Goal: Information Seeking & Learning: Find specific fact

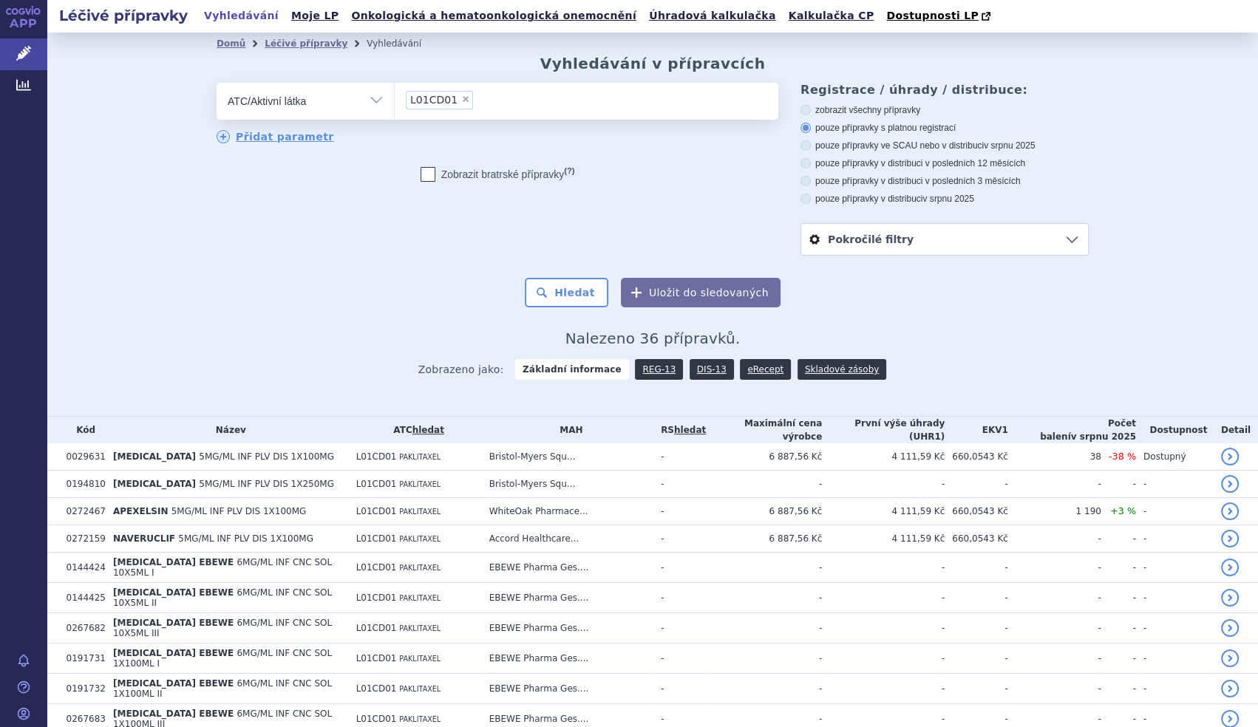
scroll to position [754, 0]
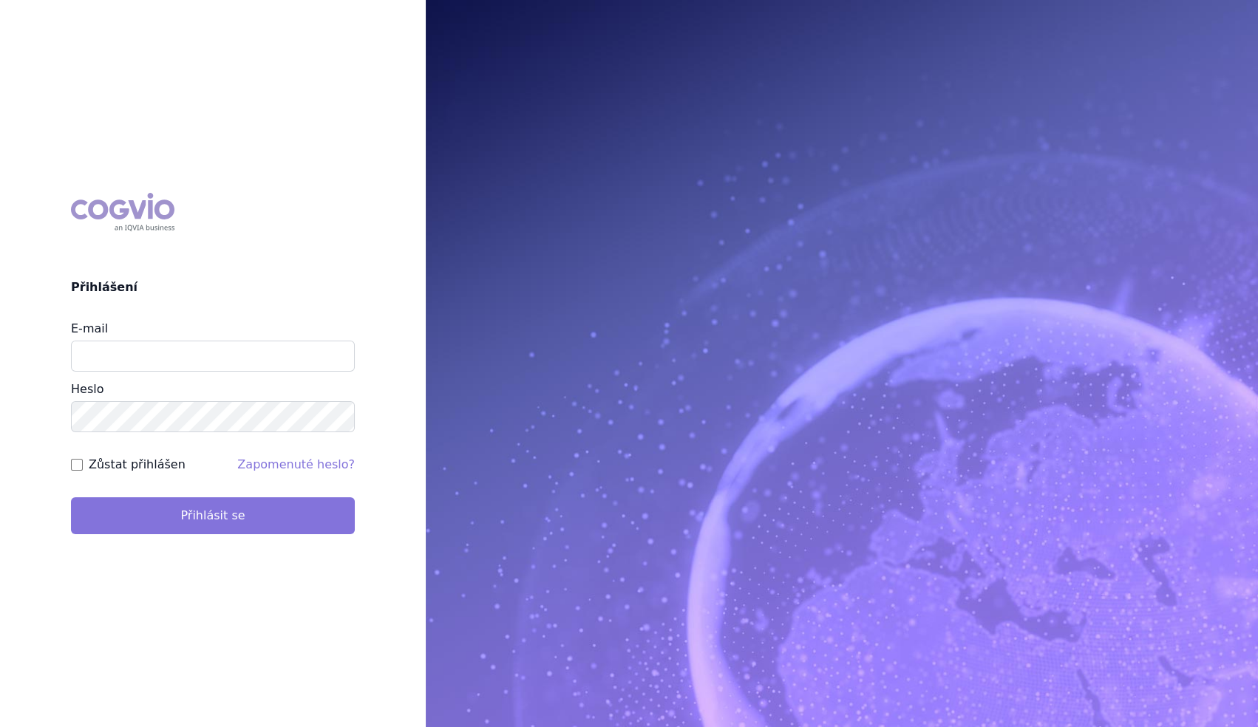
type input "marek_sebrle@accord-healthcare.com"
click at [195, 514] on button "Přihlásit se" at bounding box center [213, 515] width 284 height 37
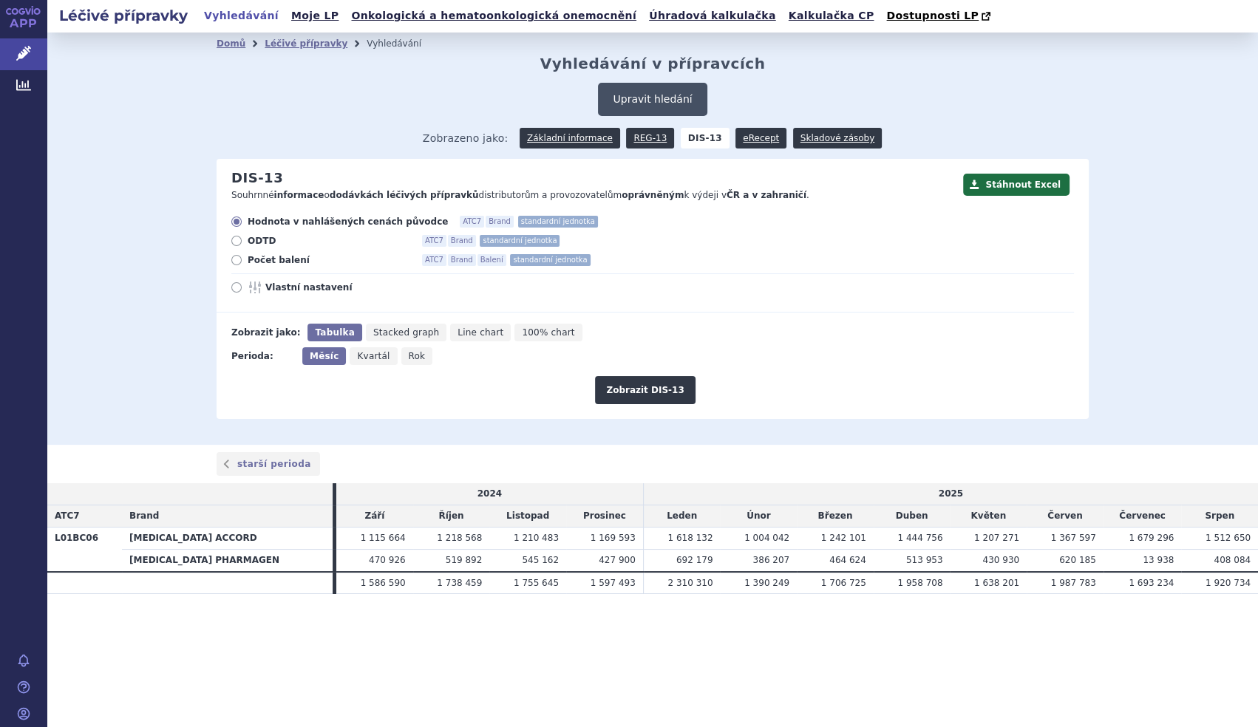
click at [669, 98] on button "Upravit hledání" at bounding box center [652, 99] width 109 height 33
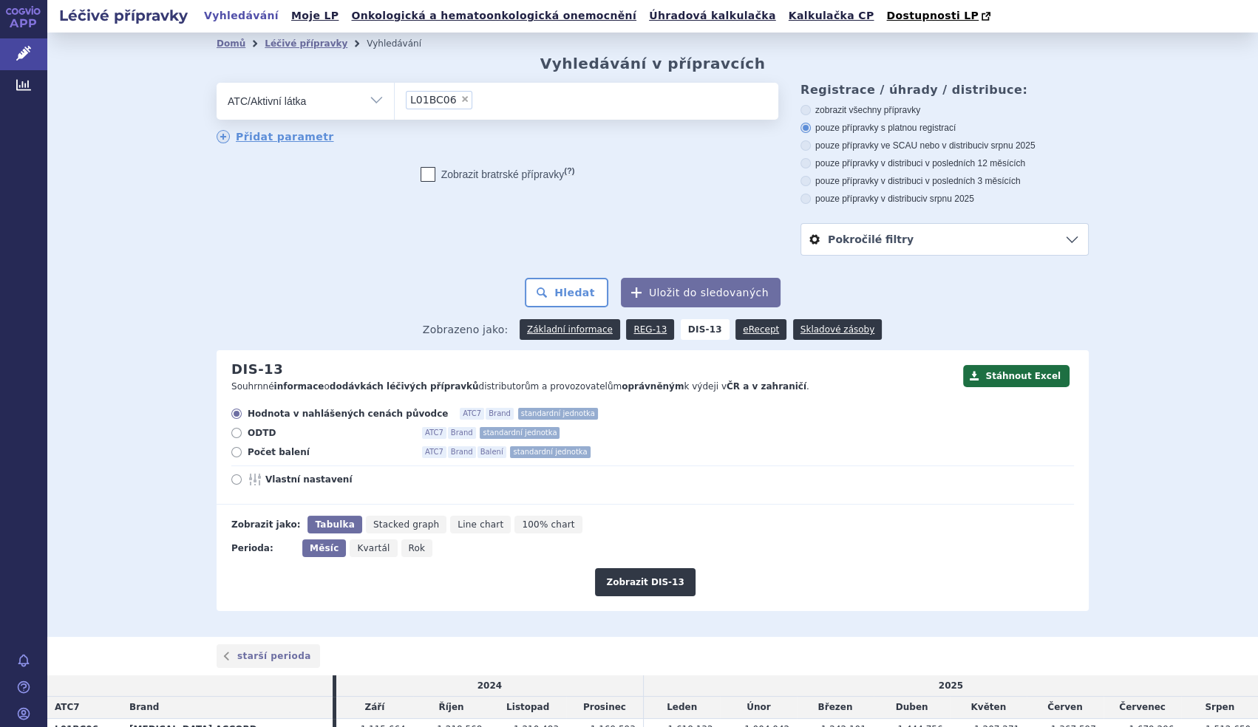
click at [460, 103] on span "×" at bounding box center [464, 99] width 9 height 9
click at [395, 103] on select "L01BC06" at bounding box center [394, 100] width 1 height 37
select select
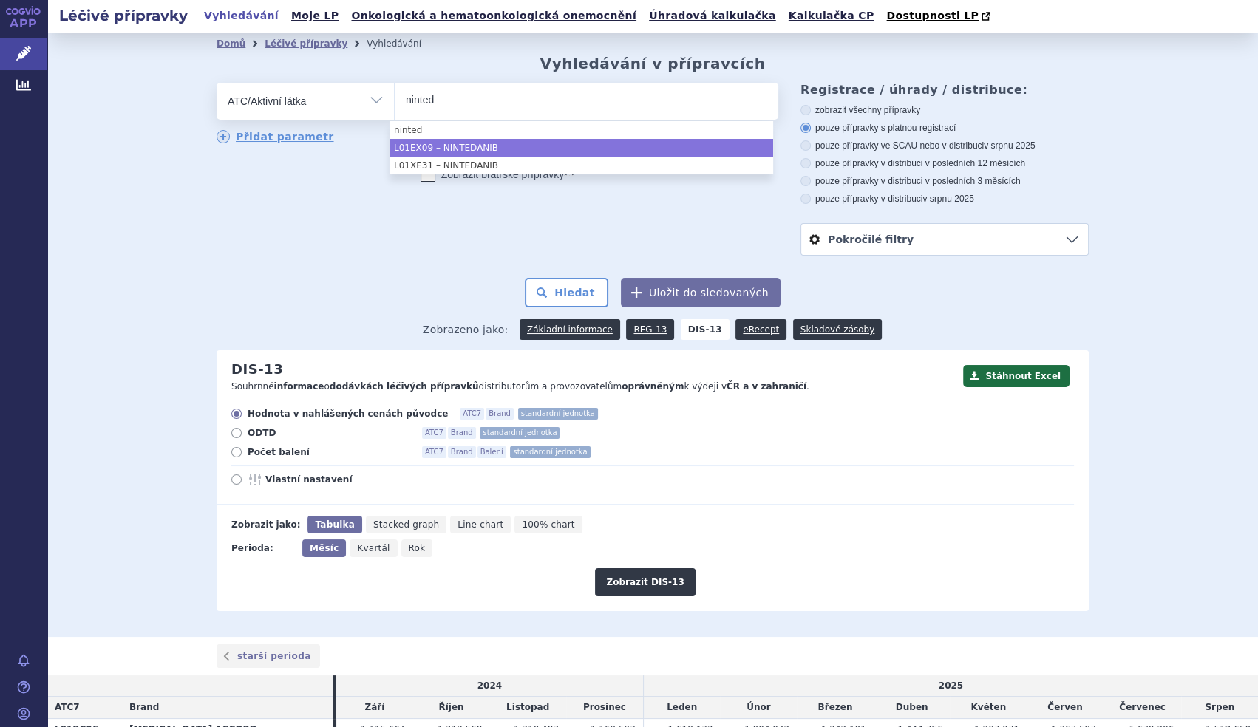
type input "ninted"
select select "L01EX09"
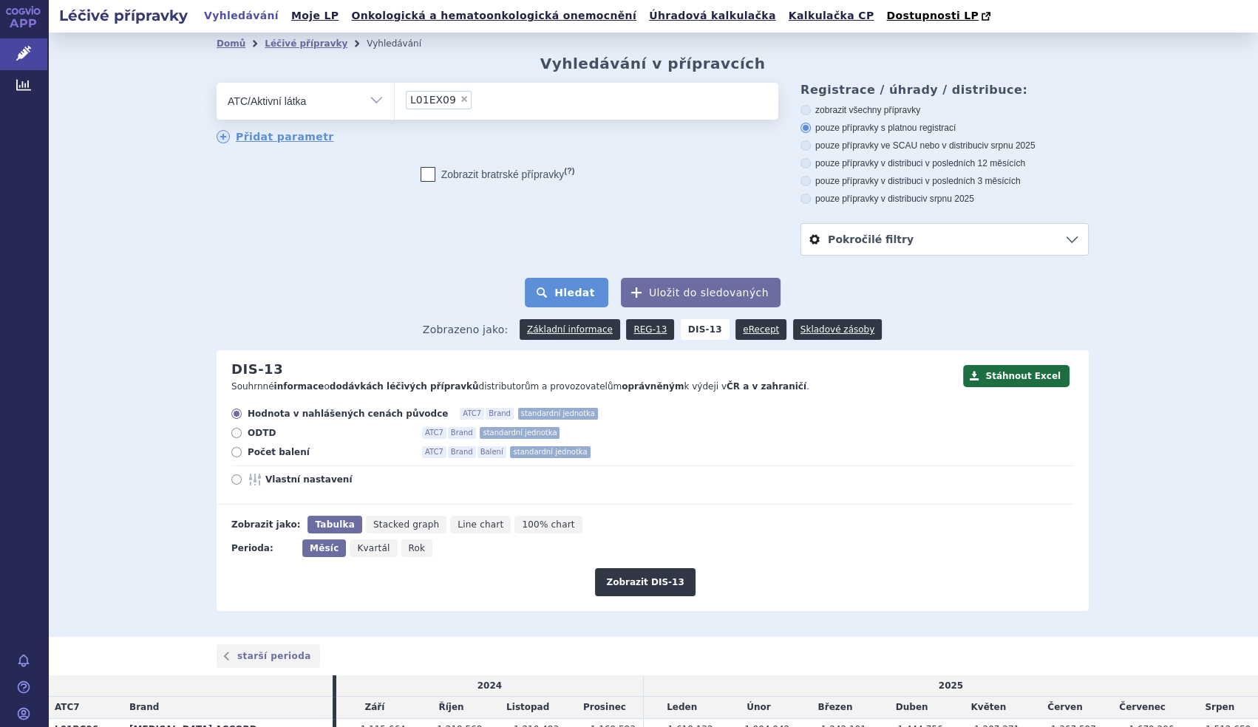
click at [555, 295] on button "Hledat" at bounding box center [567, 293] width 84 height 30
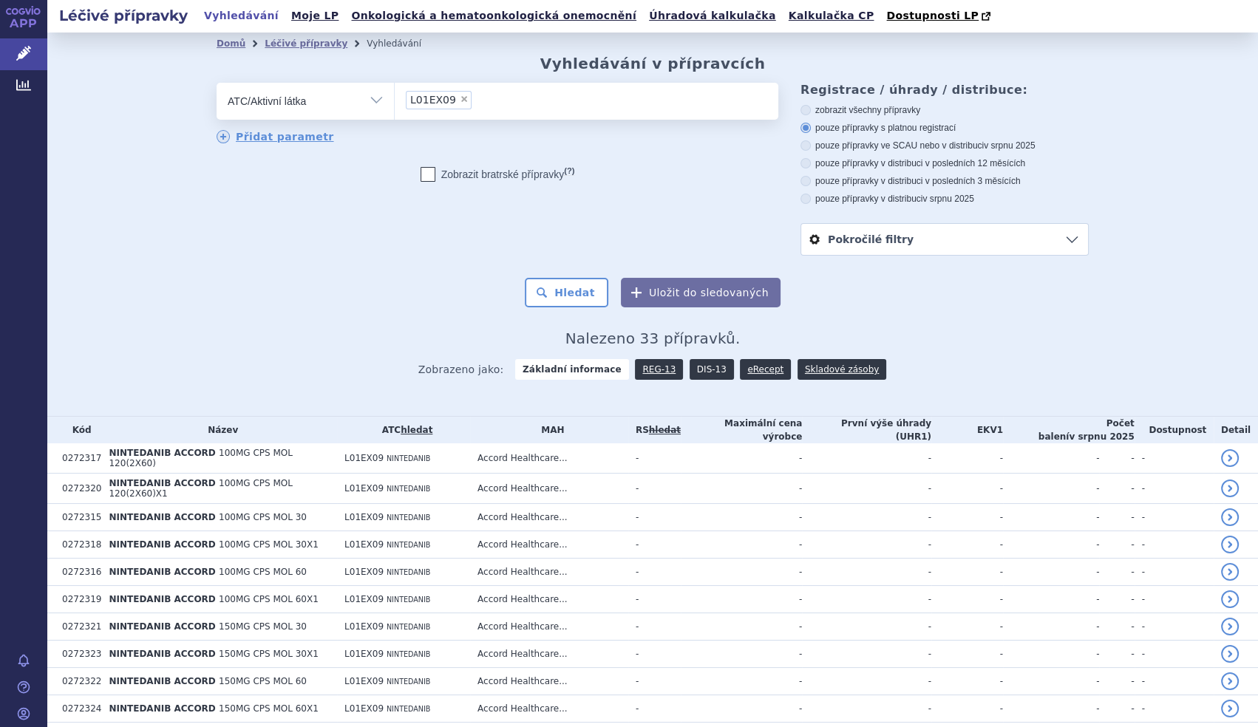
click at [699, 371] on link "DIS-13" at bounding box center [712, 369] width 44 height 21
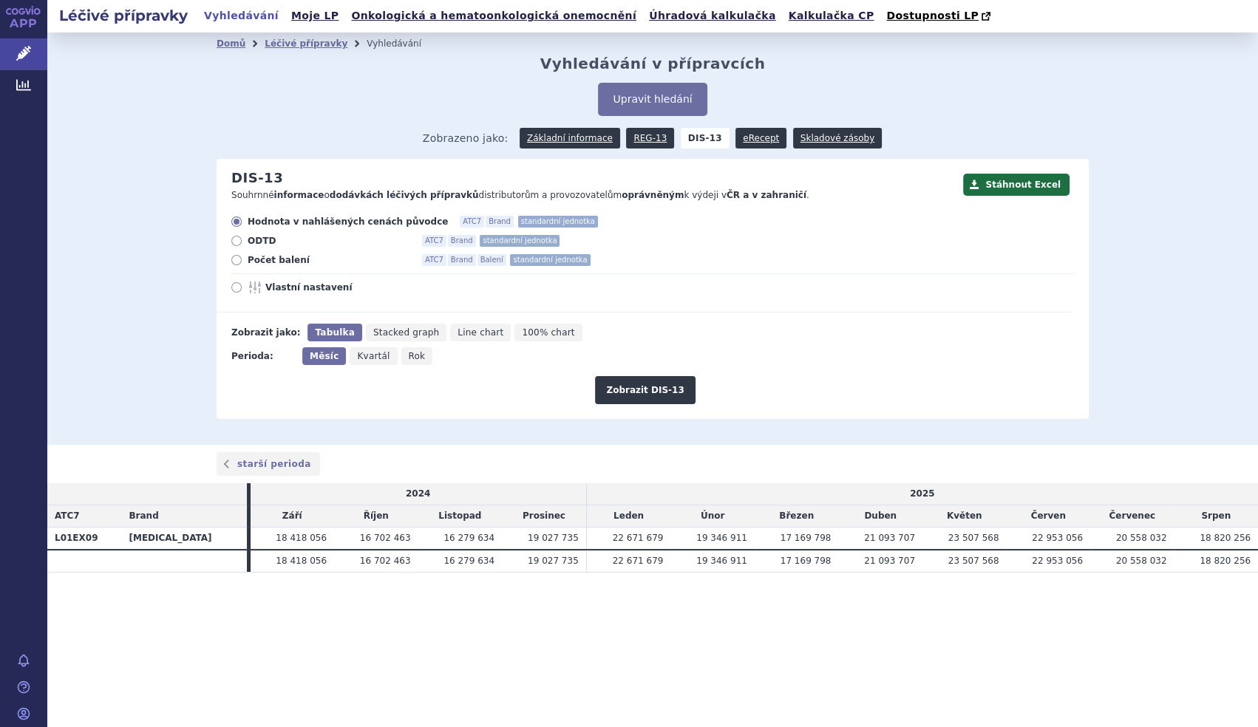
click at [288, 251] on div "Hodnota v nahlášených cenách původce ATC7 Brand standardní jednotka ODTD ATC7 B…" at bounding box center [645, 264] width 857 height 97
click at [284, 260] on span "Počet balení" at bounding box center [329, 260] width 163 height 12
click at [242, 260] on input "Počet balení ATC7 Brand Balení standardní jednotka" at bounding box center [238, 262] width 10 height 10
radio input "true"
click at [643, 380] on button "Zobrazit DIS-13" at bounding box center [645, 390] width 100 height 28
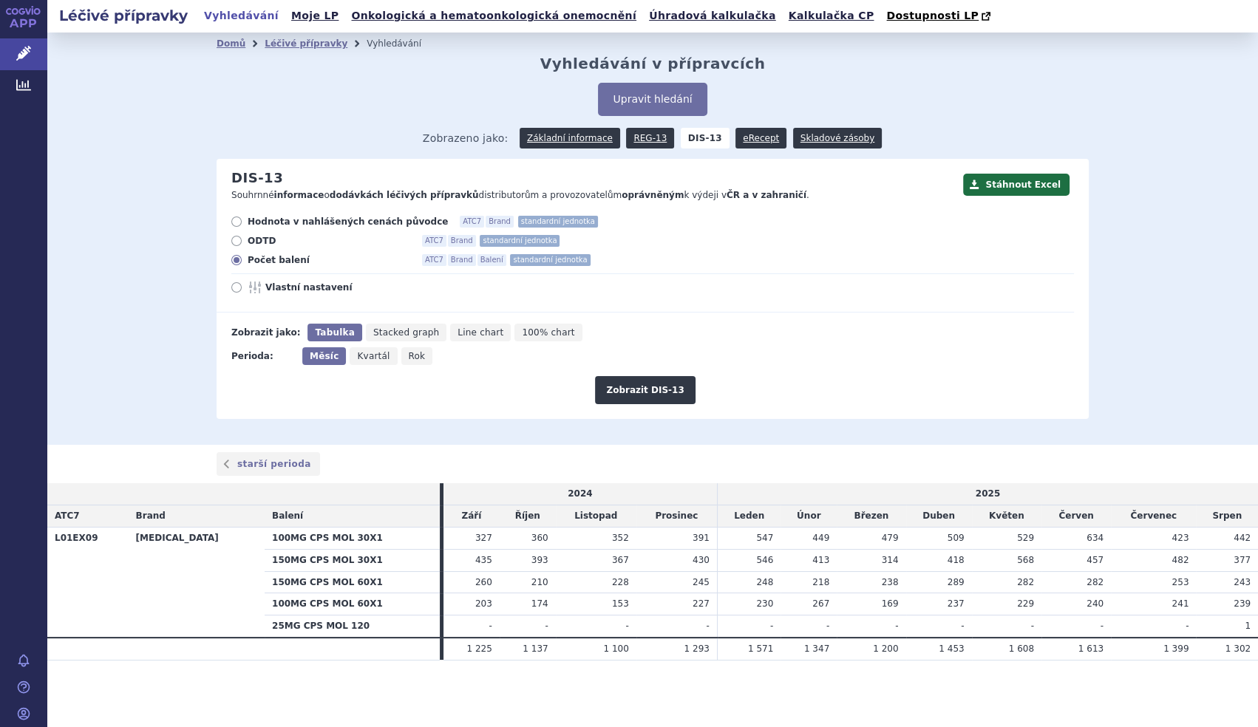
click at [409, 360] on span "Rok" at bounding box center [417, 356] width 17 height 10
click at [406, 357] on input "Rok" at bounding box center [406, 352] width 10 height 10
radio input "true"
click at [656, 402] on button "Zobrazit DIS-13" at bounding box center [645, 390] width 100 height 28
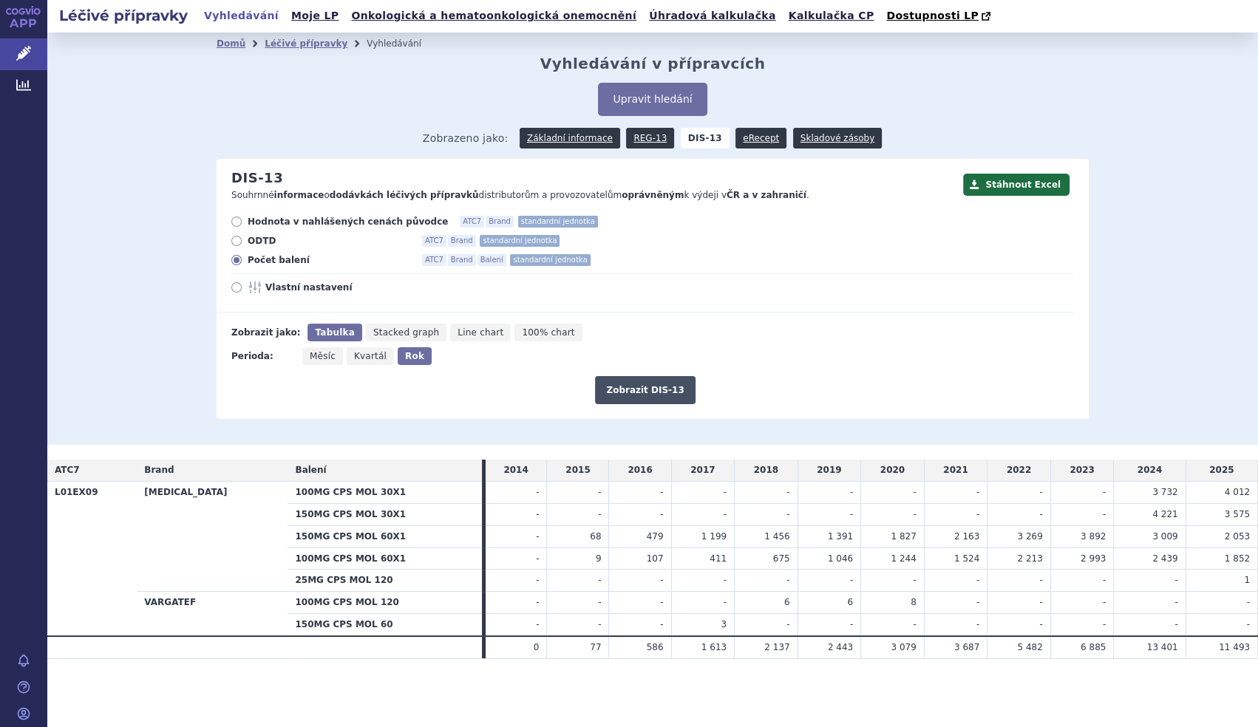
click at [642, 396] on button "Zobrazit DIS-13" at bounding box center [645, 390] width 100 height 28
click at [324, 352] on span "Měsíc" at bounding box center [324, 356] width 29 height 10
click at [312, 352] on input "Měsíc" at bounding box center [307, 352] width 10 height 10
click at [688, 387] on button "Zobrazit DIS-13" at bounding box center [645, 390] width 100 height 28
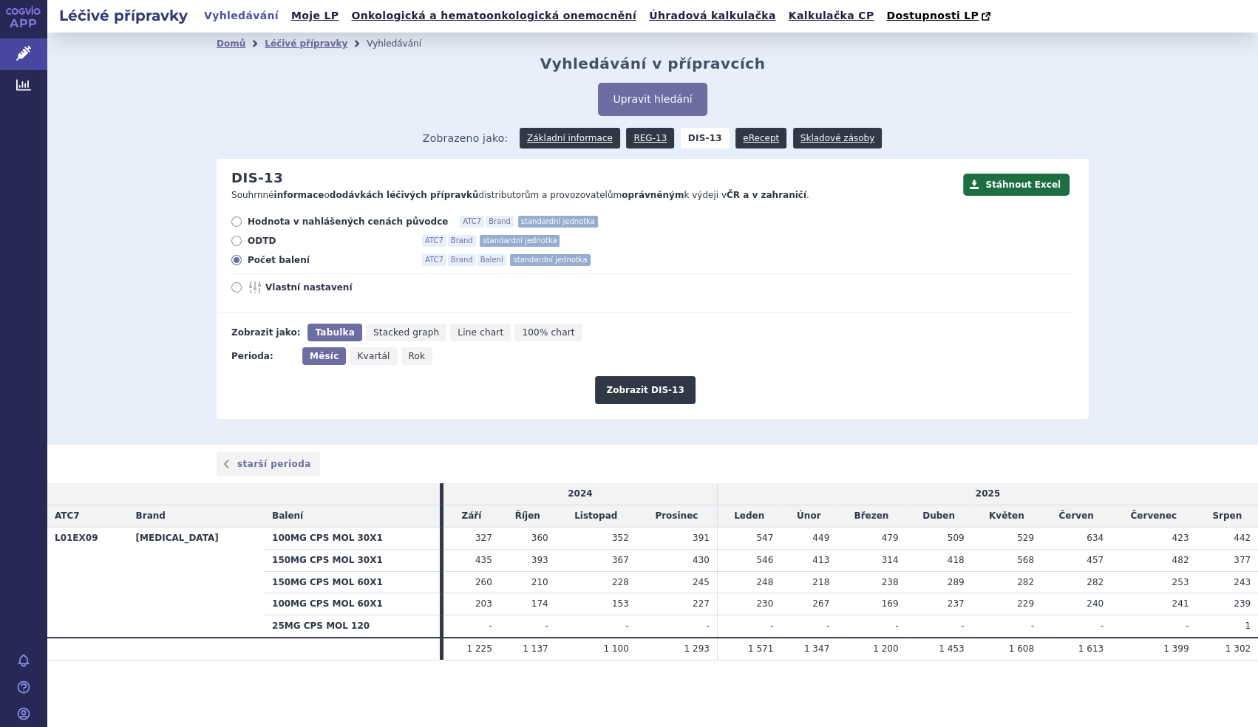
click at [408, 346] on form "Hodnota v nahlášených cenách původce ATC7 Brand standardní jednotka ODTD ATC7 B…" at bounding box center [645, 310] width 857 height 188
click at [409, 358] on span "Rok" at bounding box center [417, 356] width 17 height 10
click at [407, 357] on input "Rok" at bounding box center [406, 352] width 10 height 10
radio input "true"
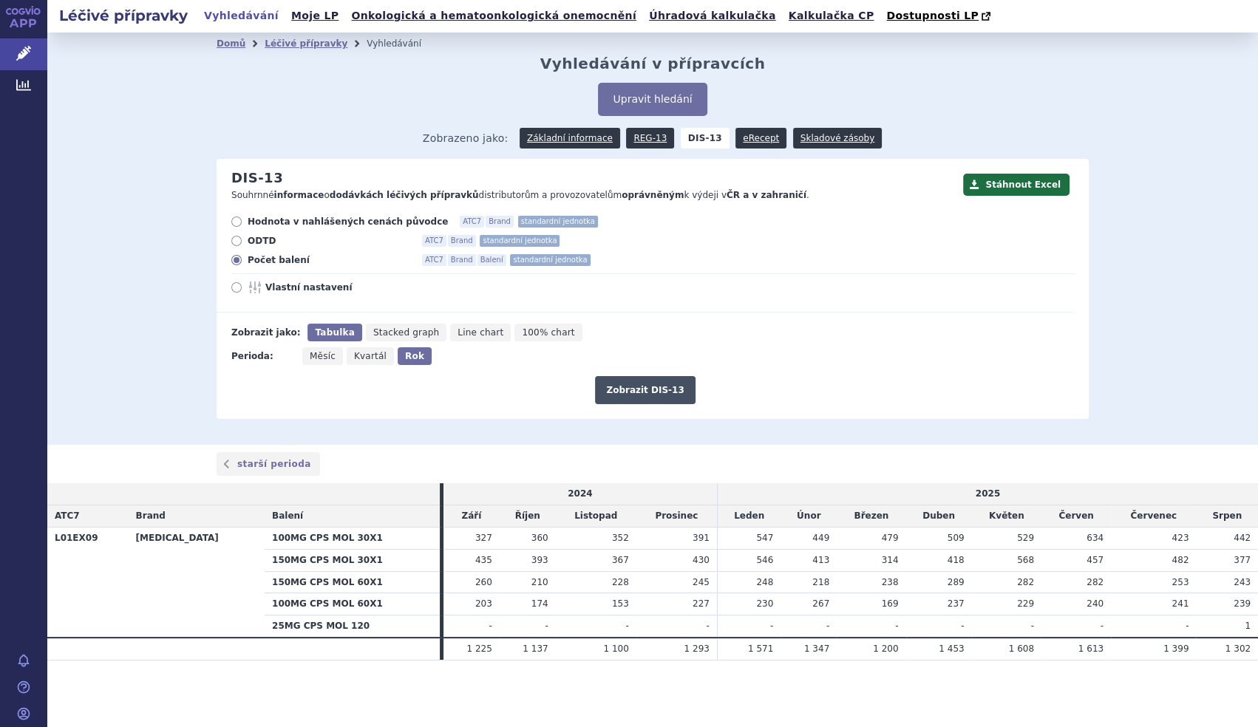
click at [643, 394] on button "Zobrazit DIS-13" at bounding box center [645, 390] width 100 height 28
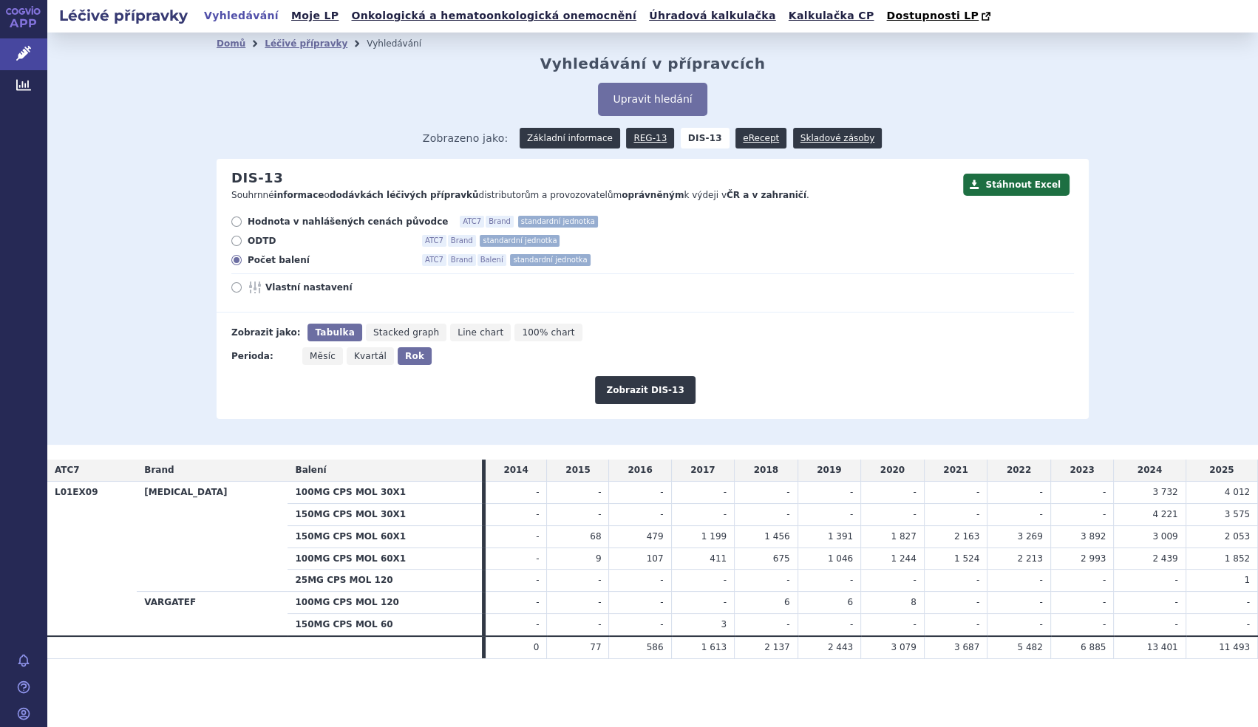
click at [588, 143] on link "Základní informace" at bounding box center [570, 138] width 101 height 21
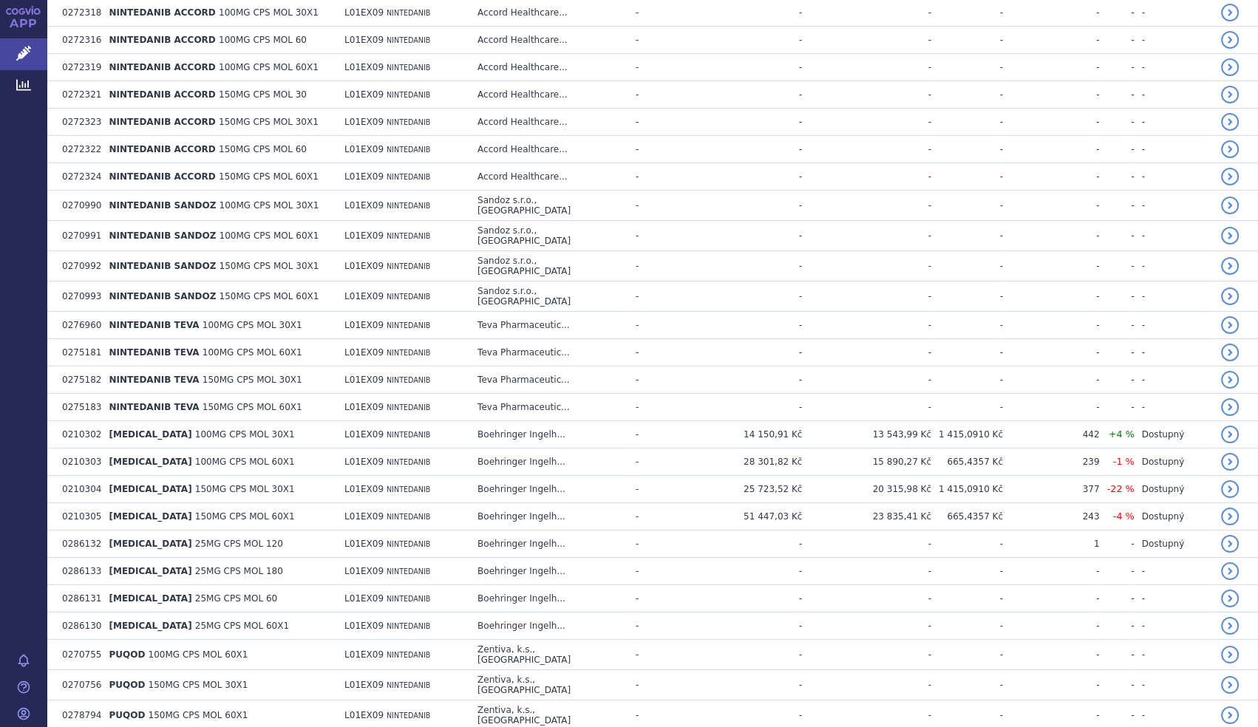
scroll to position [672, 0]
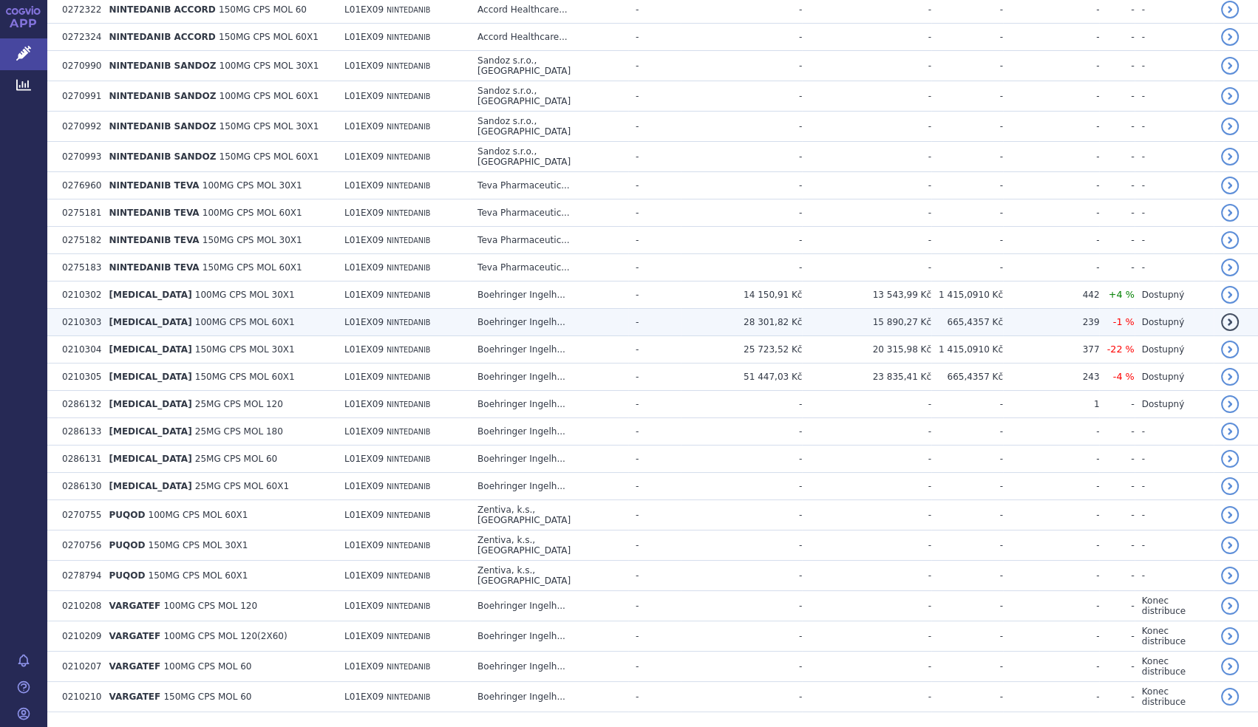
click at [119, 317] on span "[MEDICAL_DATA]" at bounding box center [150, 322] width 83 height 10
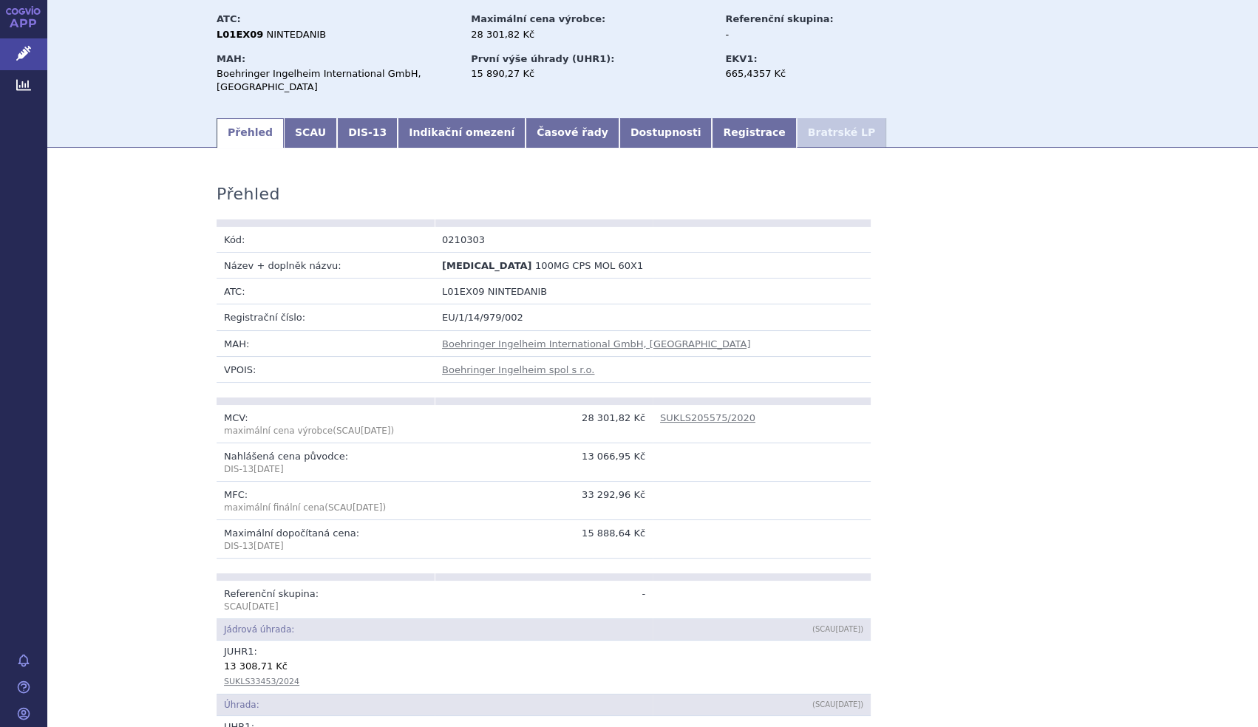
scroll to position [83, 0]
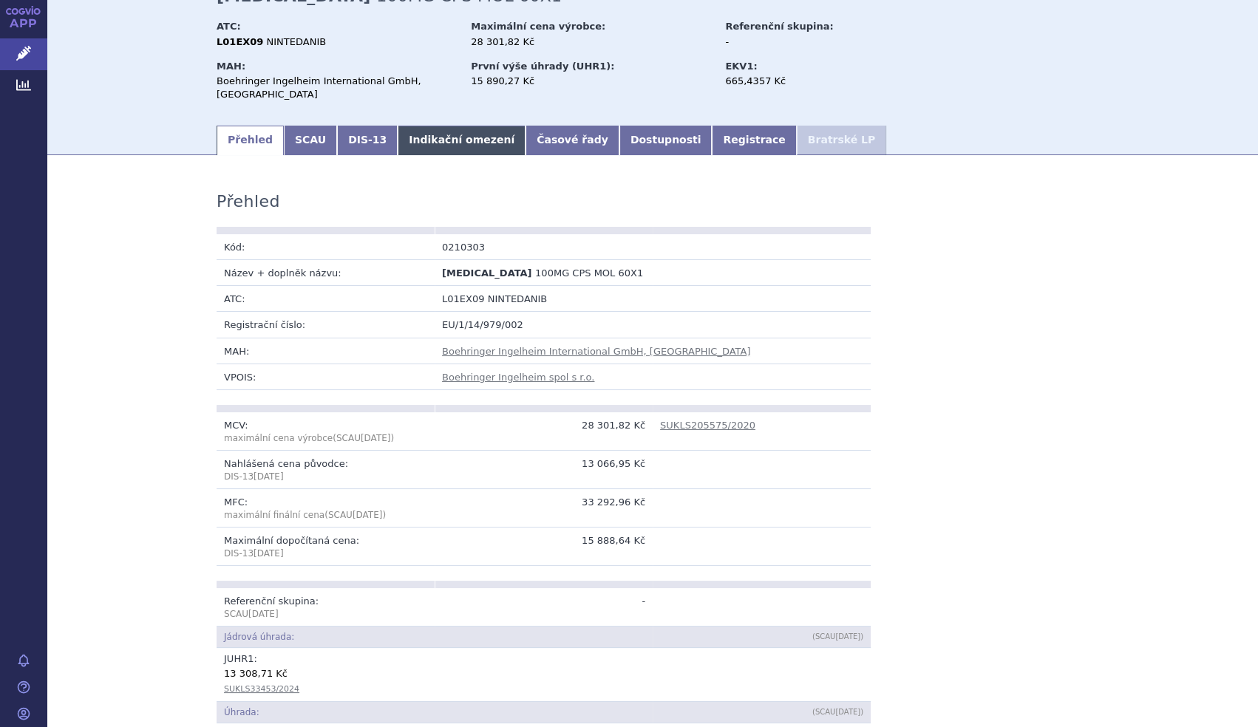
click at [439, 155] on link "Indikační omezení" at bounding box center [462, 141] width 128 height 30
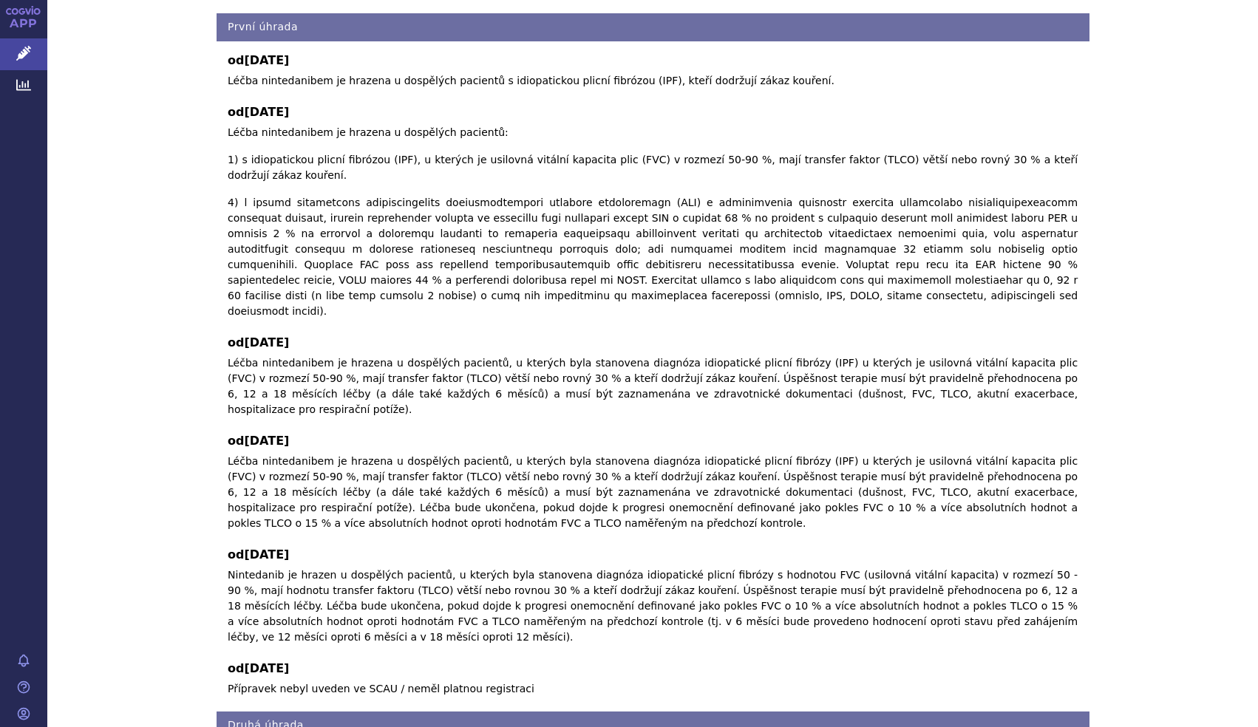
scroll to position [387, 0]
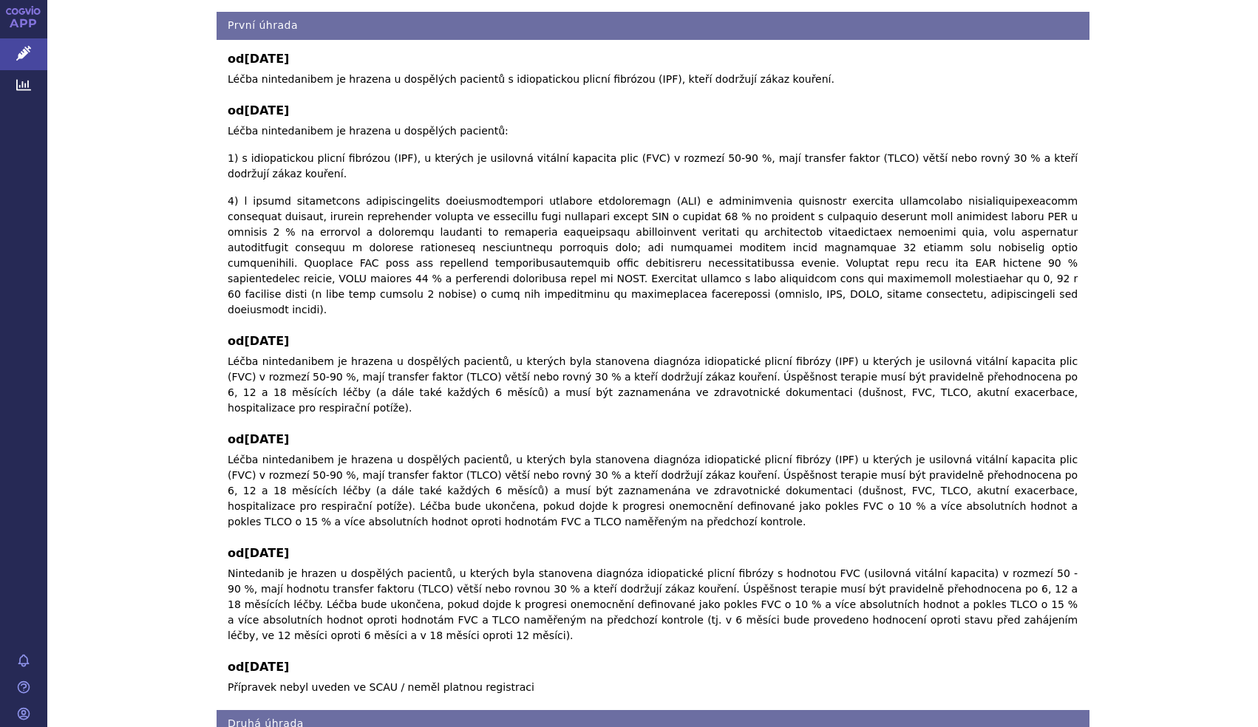
click at [118, 346] on div "Indikační omezení Zobrazit úhrady: Zobrazit vše Skrýt vše První úhrada Druhá úh…" at bounding box center [652, 302] width 1211 height 872
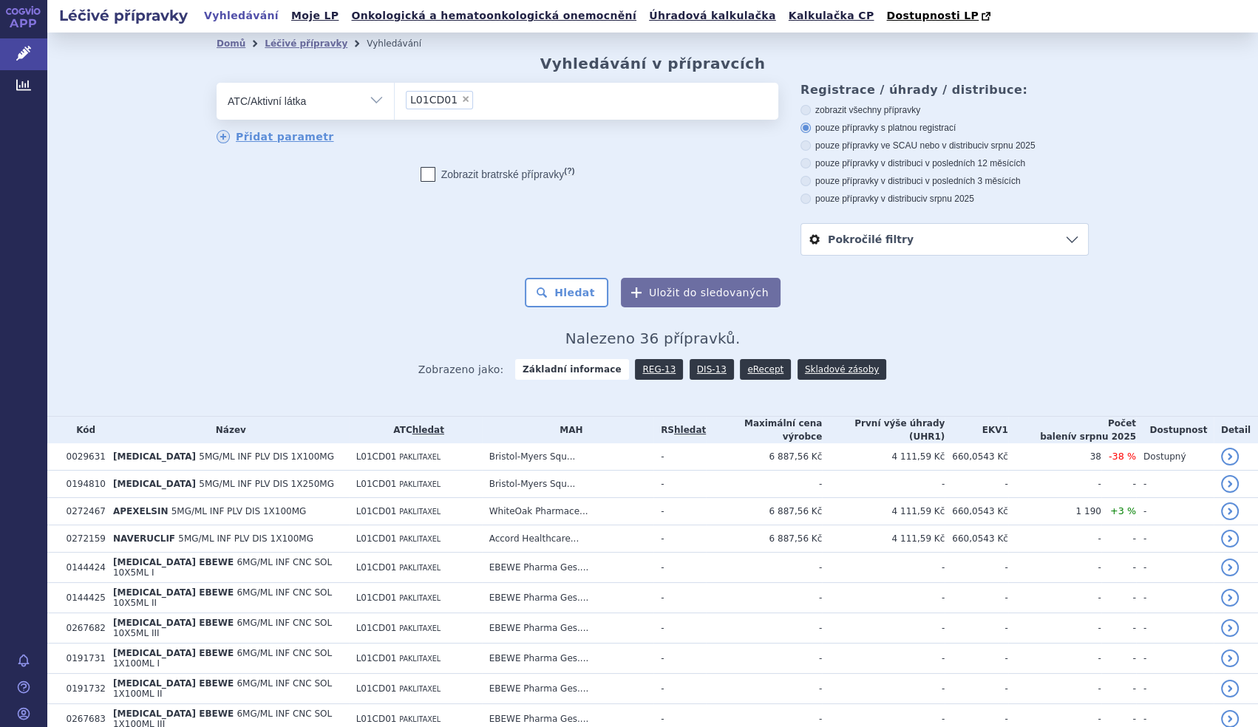
click at [461, 98] on span "×" at bounding box center [465, 99] width 9 height 9
click at [395, 98] on select "L01CD01" at bounding box center [394, 100] width 1 height 37
select select
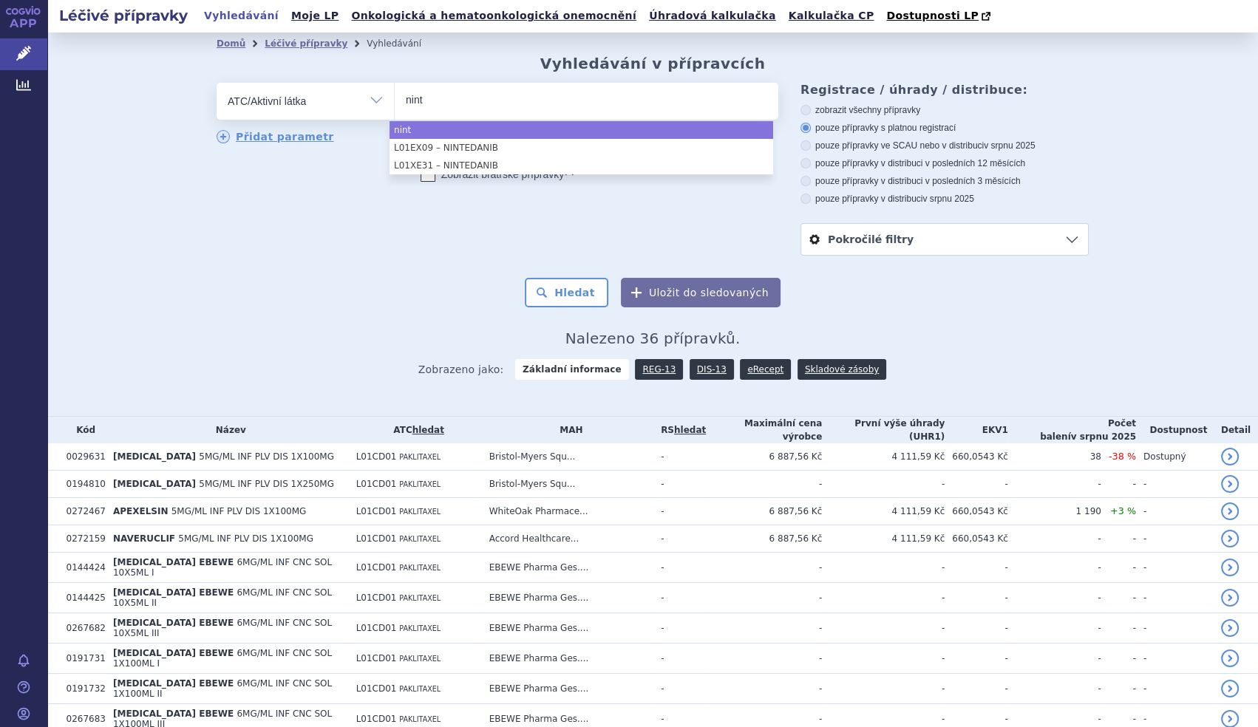
type input "nint"
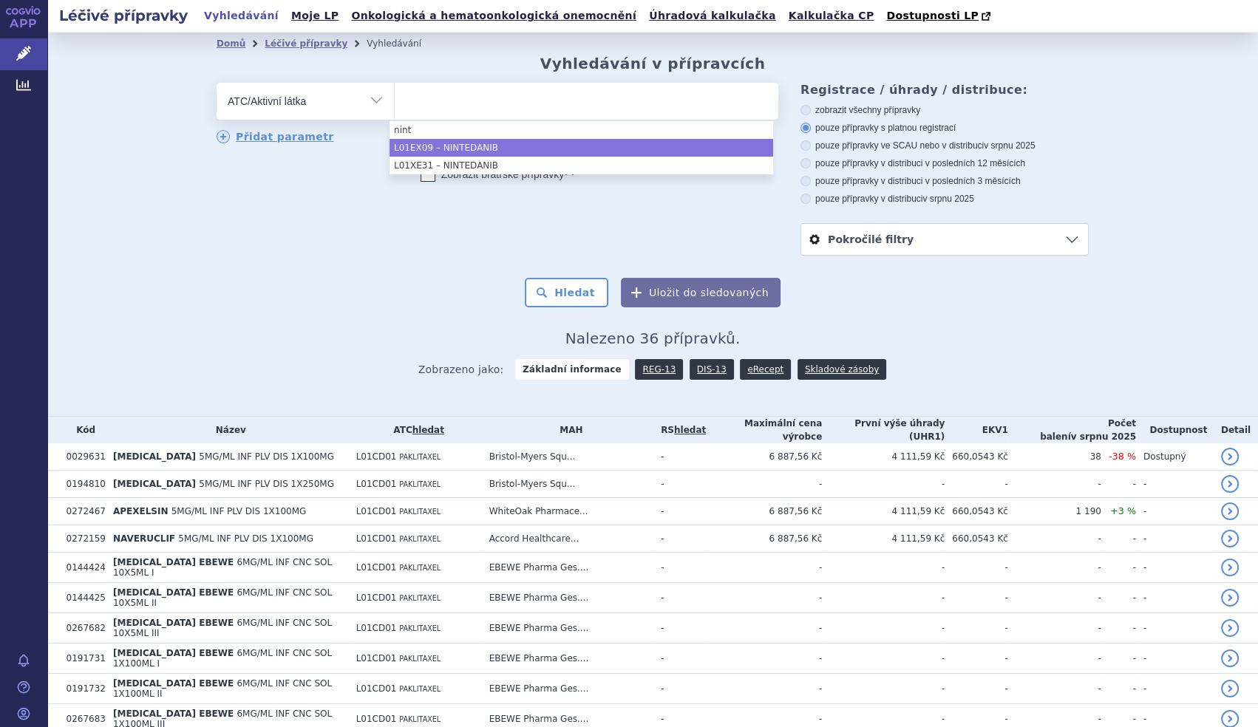
select select "L01EX09"
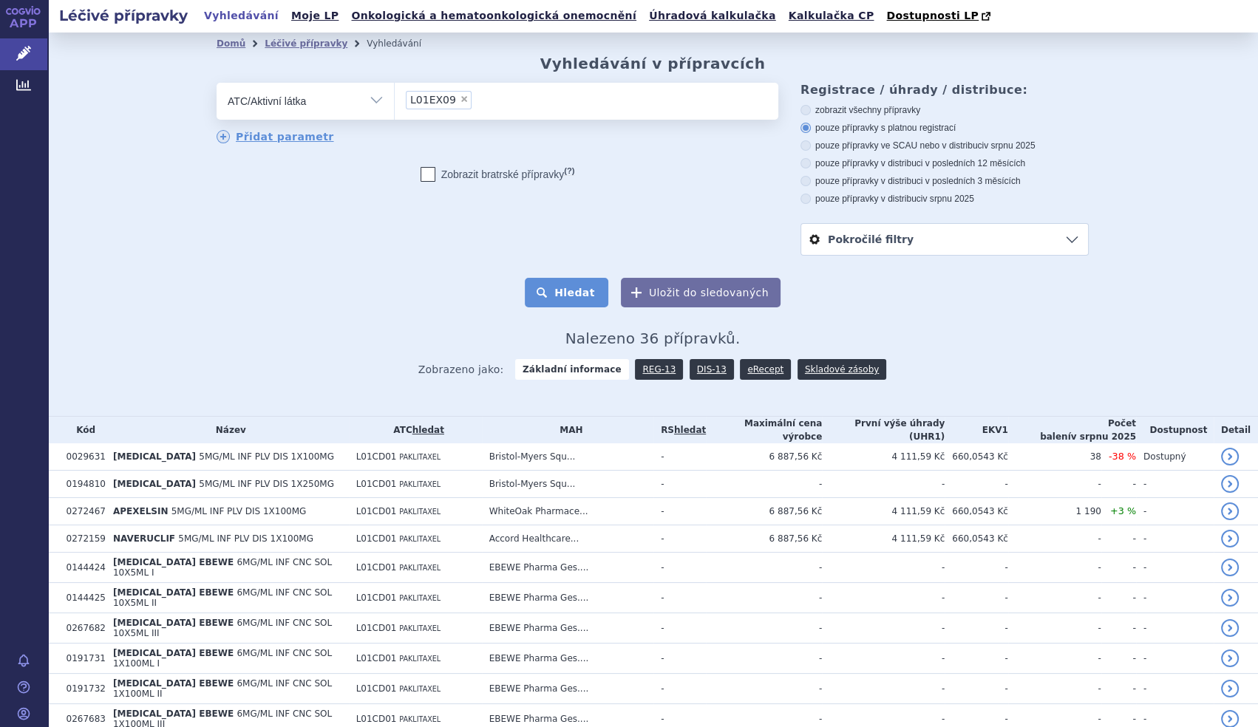
click at [564, 288] on button "Hledat" at bounding box center [567, 293] width 84 height 30
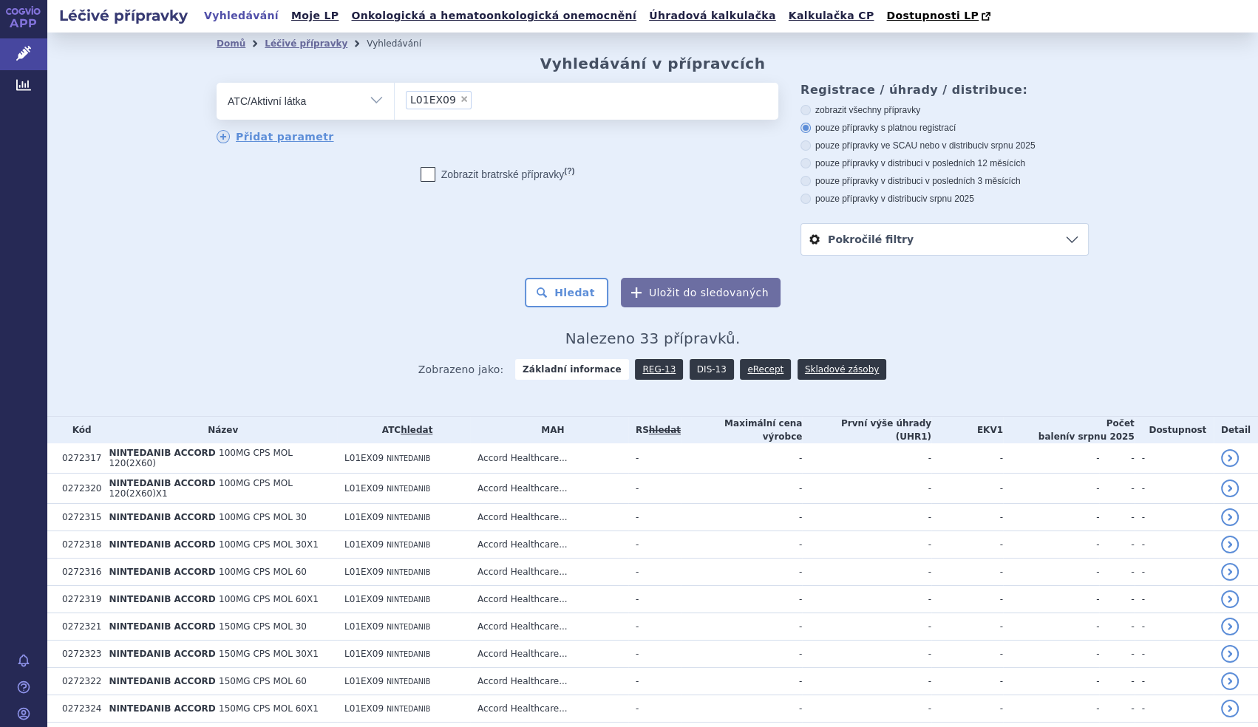
click at [713, 370] on link "DIS-13" at bounding box center [712, 369] width 44 height 21
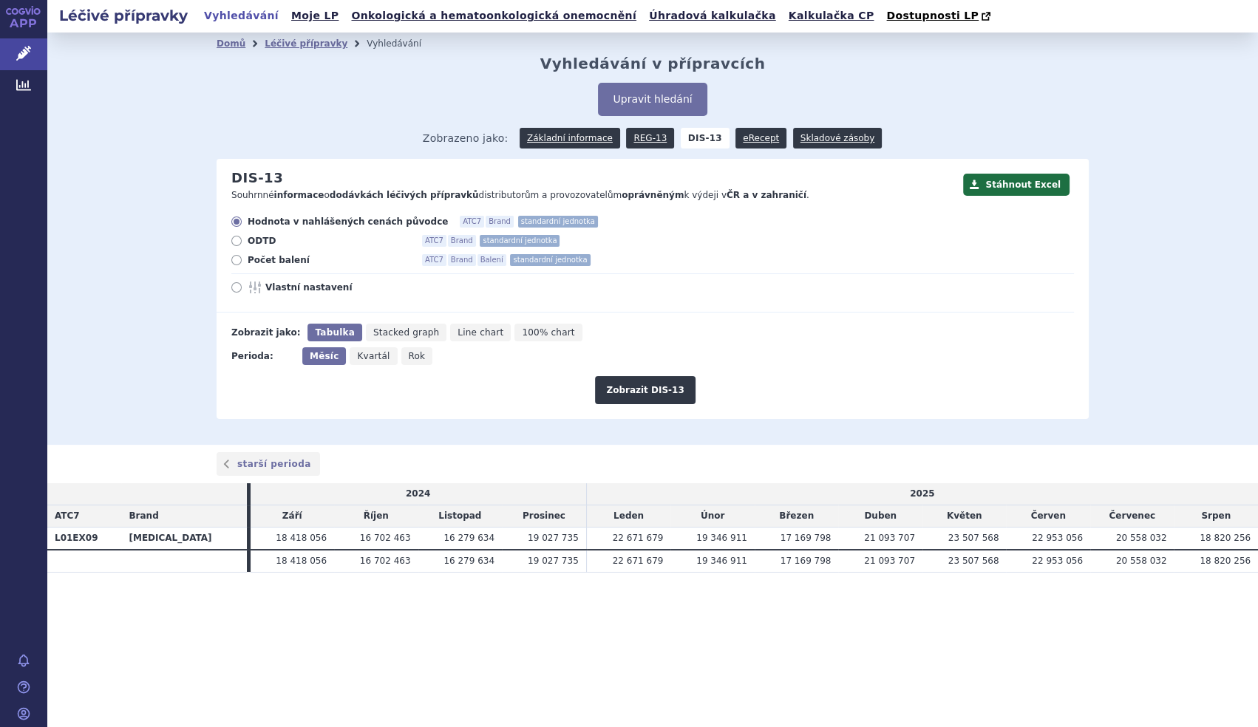
click at [284, 268] on div "Hodnota v nahlášených cenách původce ATC7 Brand standardní jednotka ODTD ATC7 B…" at bounding box center [645, 264] width 857 height 97
click at [293, 266] on span "Počet balení" at bounding box center [329, 260] width 163 height 12
click at [242, 267] on input "Počet balení ATC7 Brand Balení standardní jednotka" at bounding box center [238, 262] width 10 height 10
radio input "true"
click at [411, 358] on span "Rok" at bounding box center [417, 356] width 17 height 10
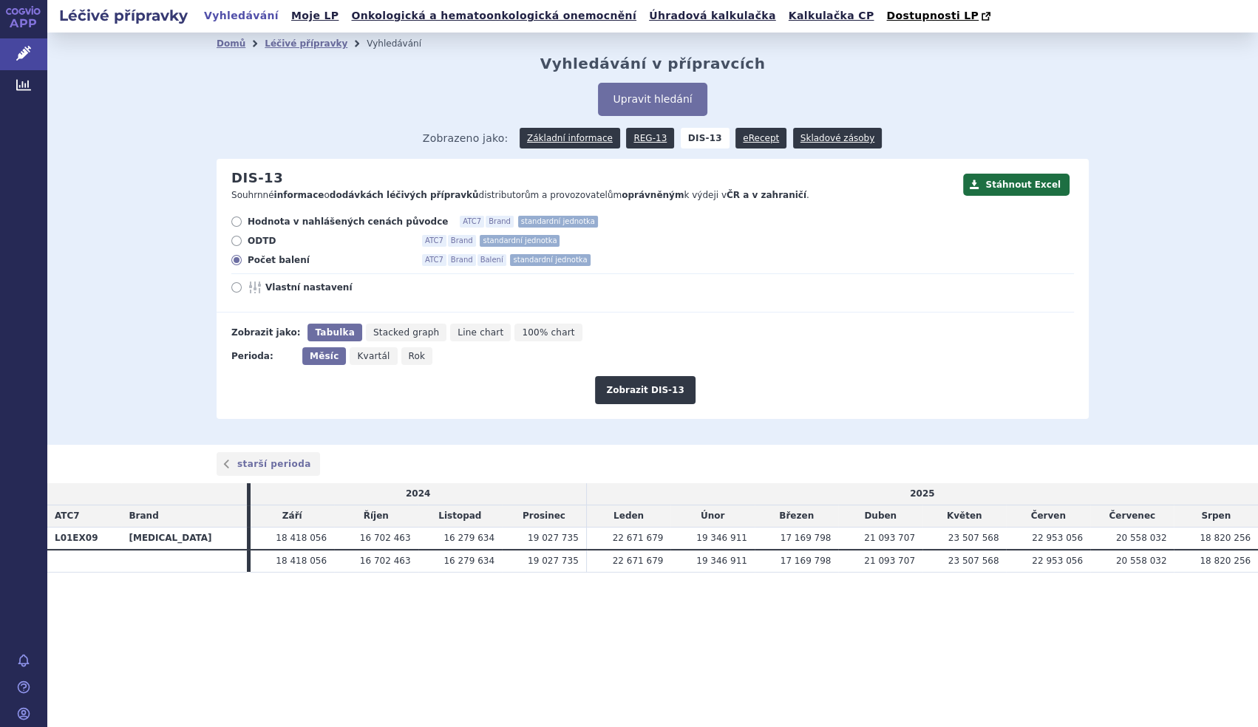
click at [411, 357] on input "Rok" at bounding box center [406, 352] width 10 height 10
radio input "true"
click at [633, 398] on button "Zobrazit DIS-13" at bounding box center [645, 390] width 100 height 28
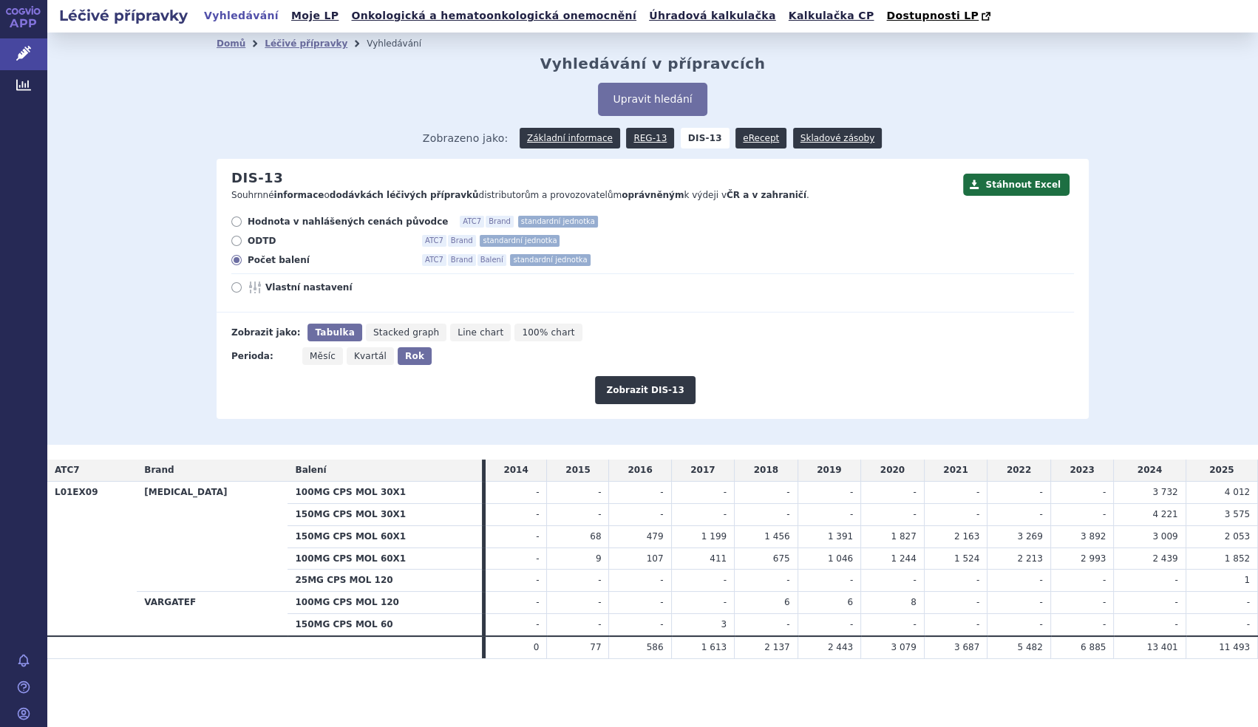
click at [1050, 559] on td "2 993" at bounding box center [1082, 559] width 64 height 22
click at [577, 132] on link "Základní informace" at bounding box center [570, 138] width 101 height 21
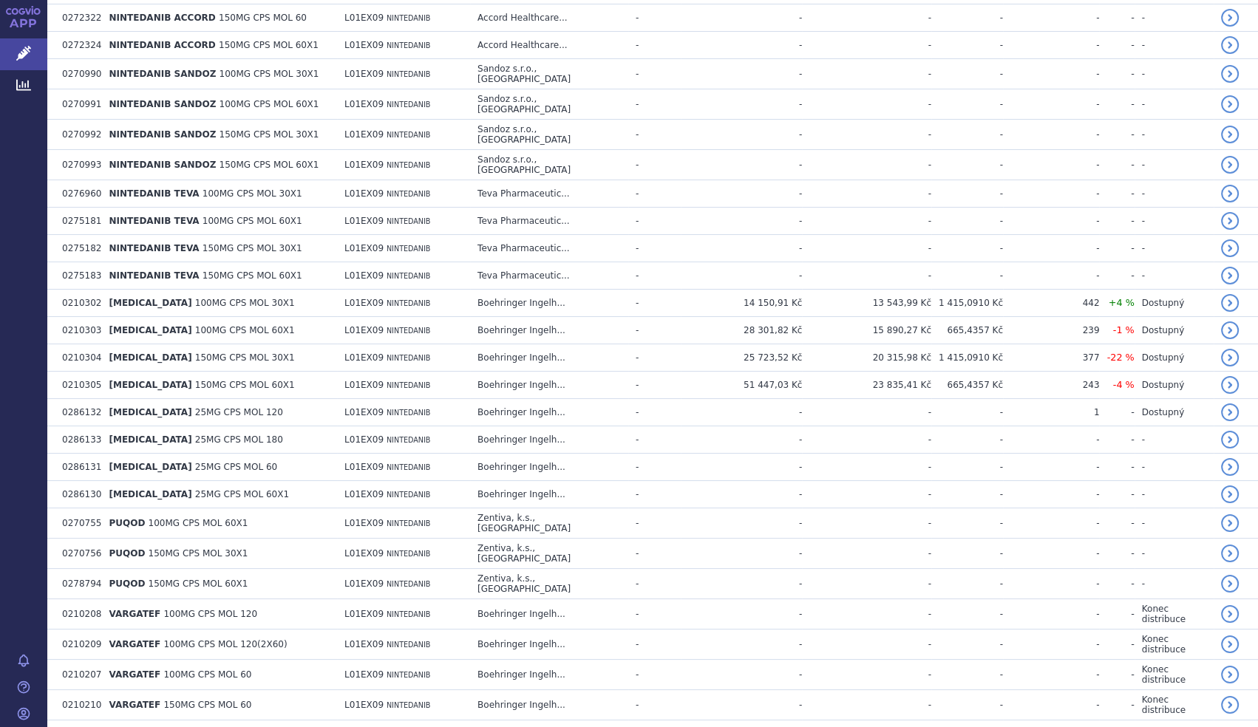
scroll to position [672, 0]
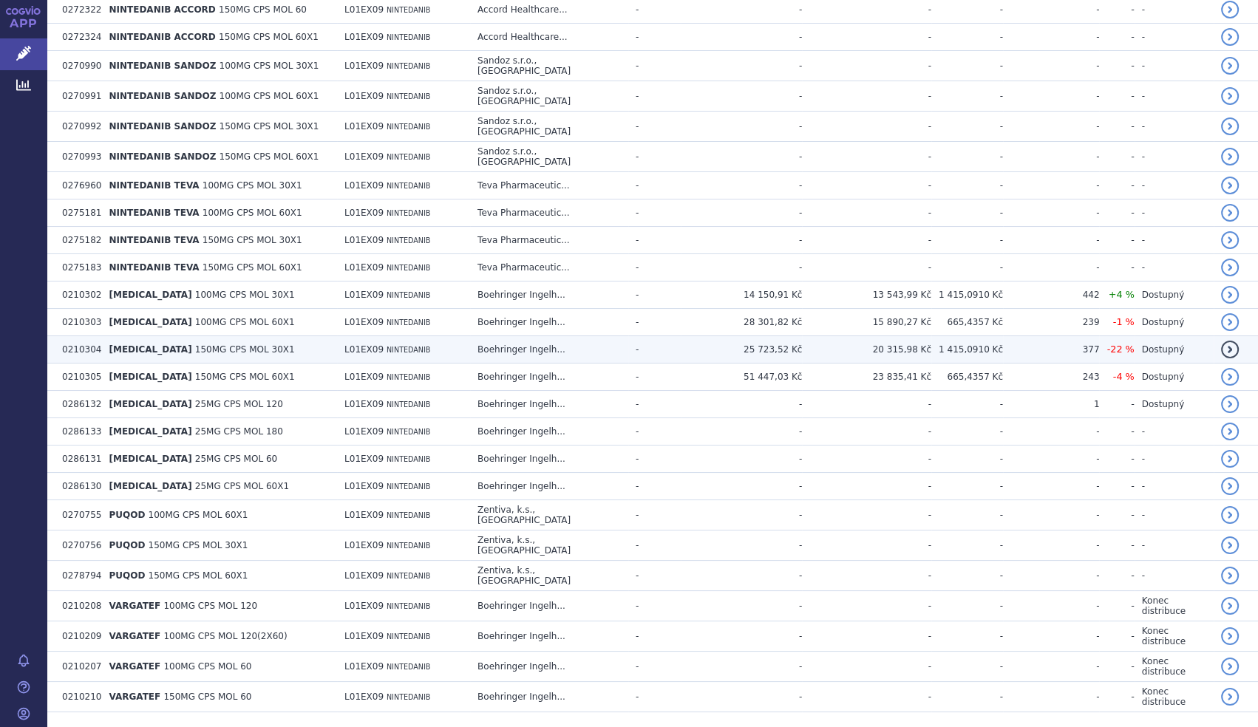
click at [309, 336] on td "[MEDICAL_DATA] 150MG CPS MOL 30X1" at bounding box center [219, 349] width 236 height 27
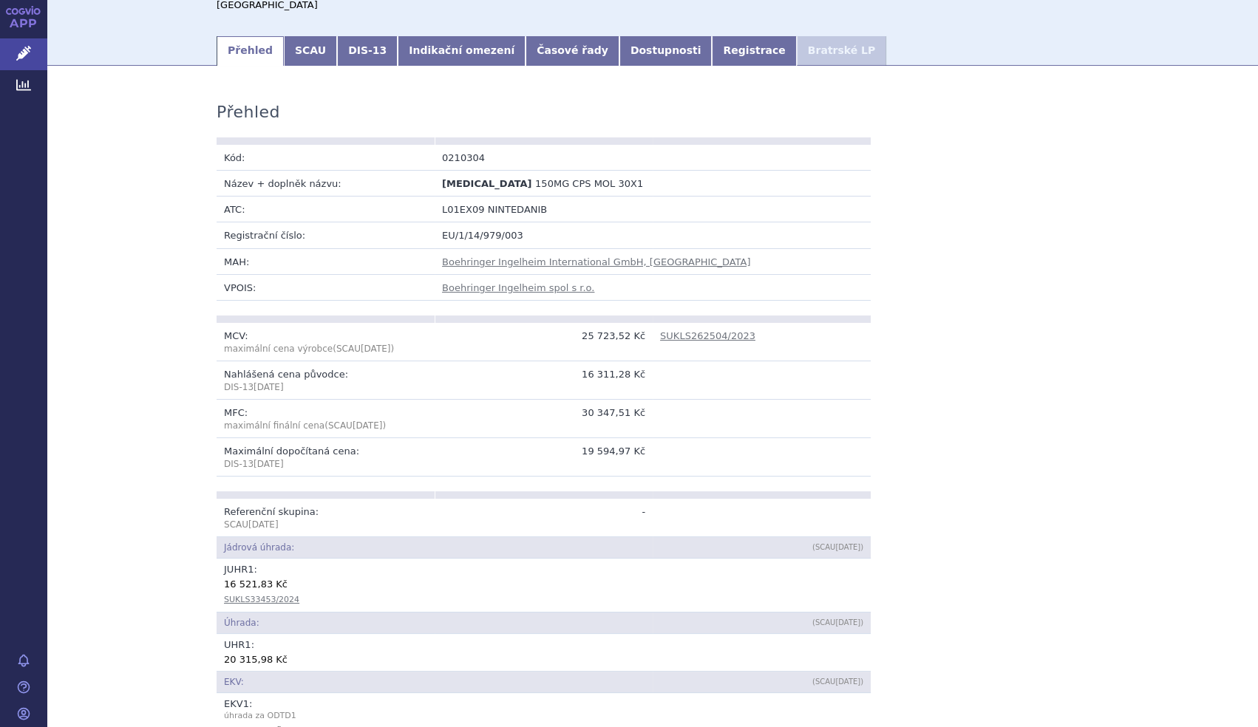
scroll to position [170, 0]
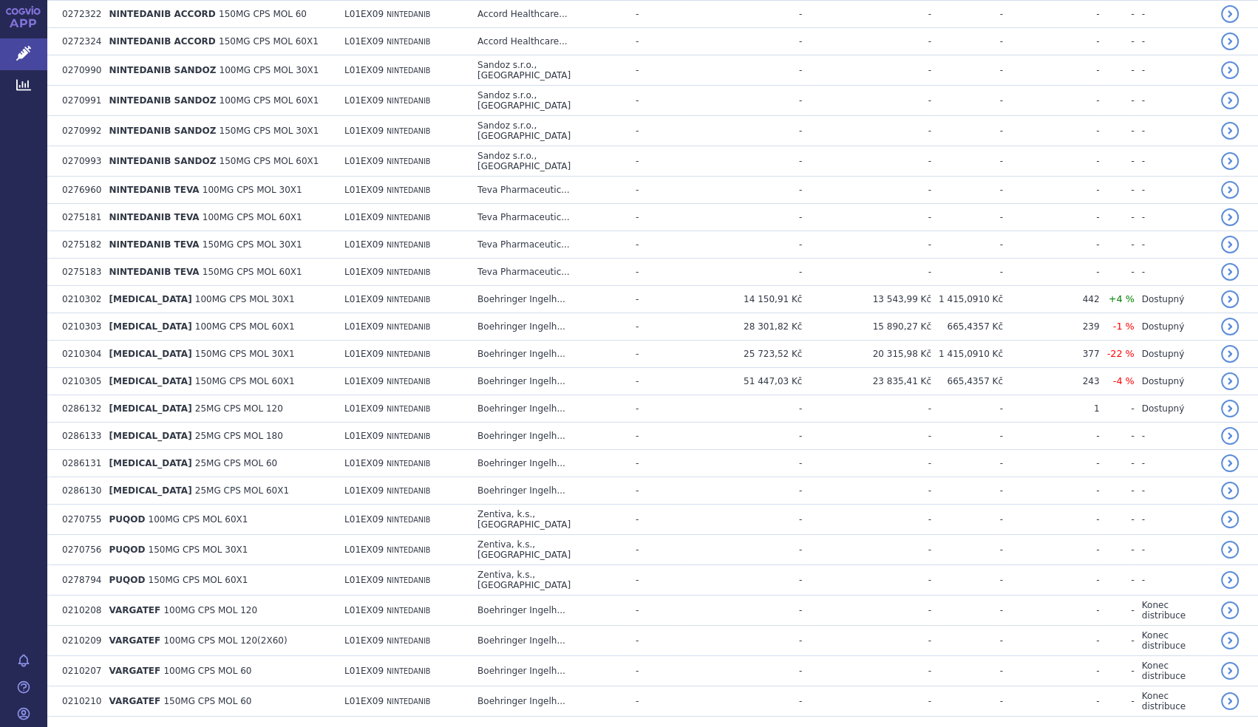
scroll to position [672, 0]
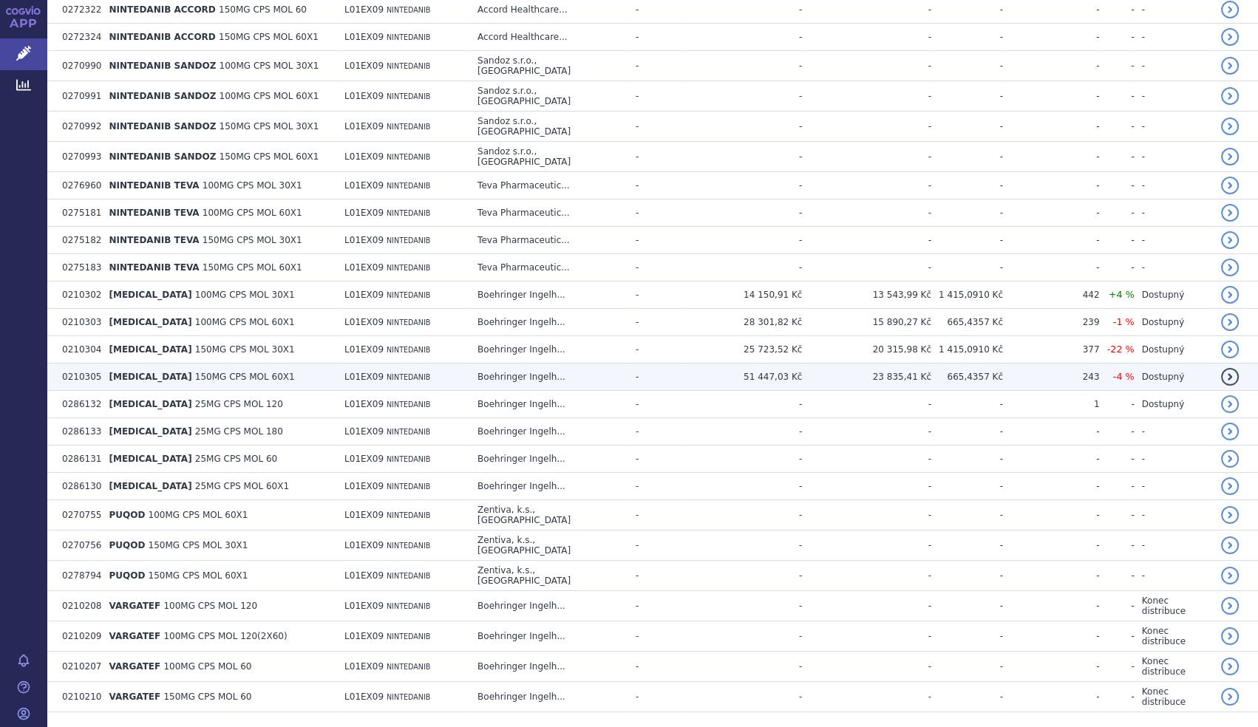
click at [326, 364] on td "[MEDICAL_DATA] 150MG CPS MOL 60X1" at bounding box center [219, 377] width 236 height 27
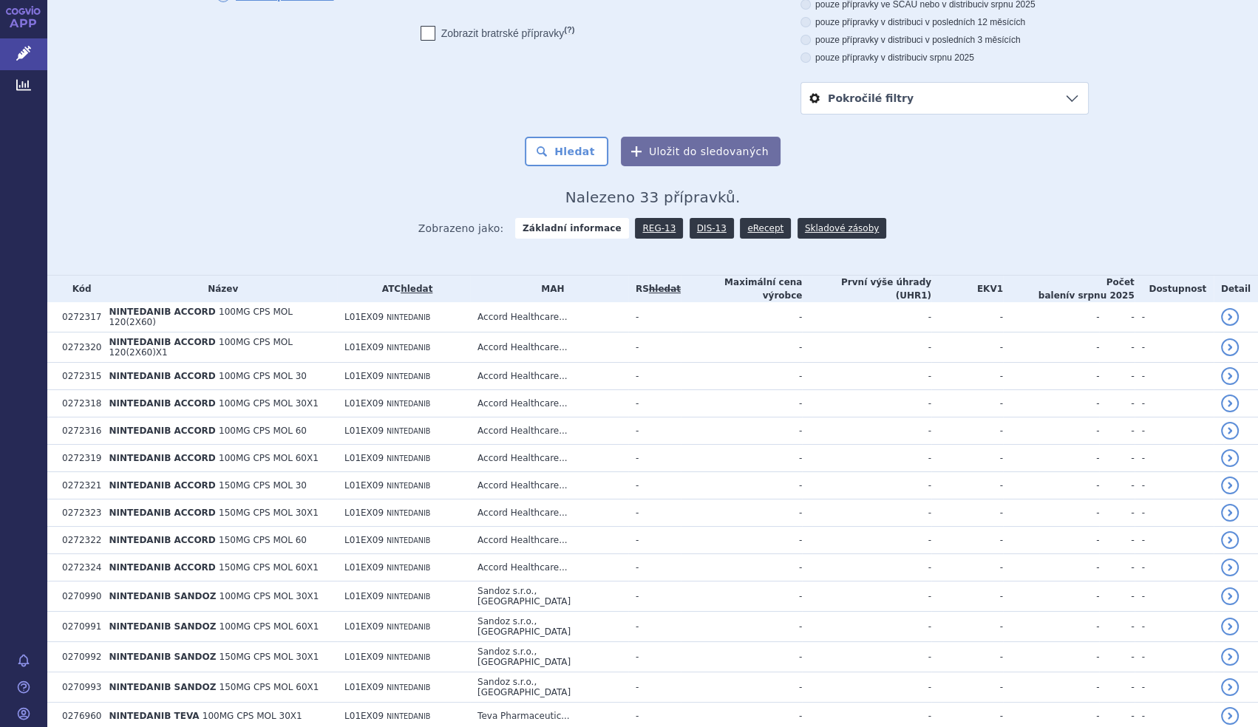
scroll to position [185, 0]
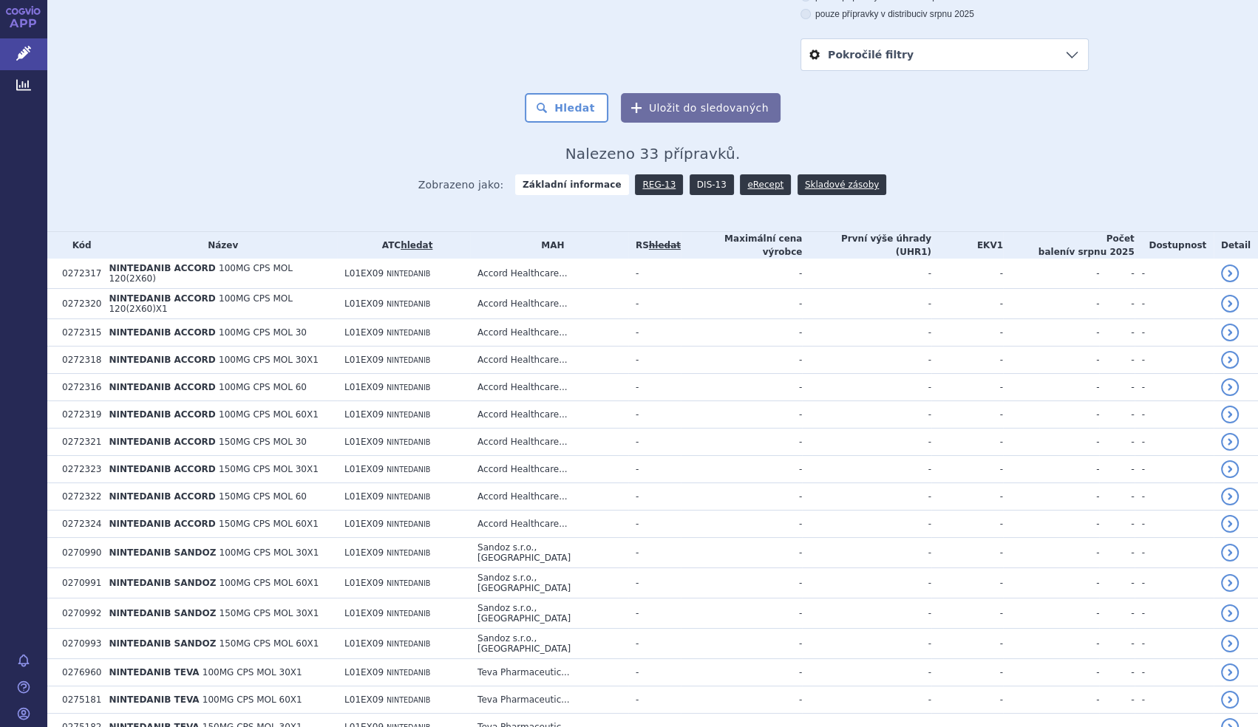
click at [693, 186] on link "DIS-13" at bounding box center [712, 184] width 44 height 21
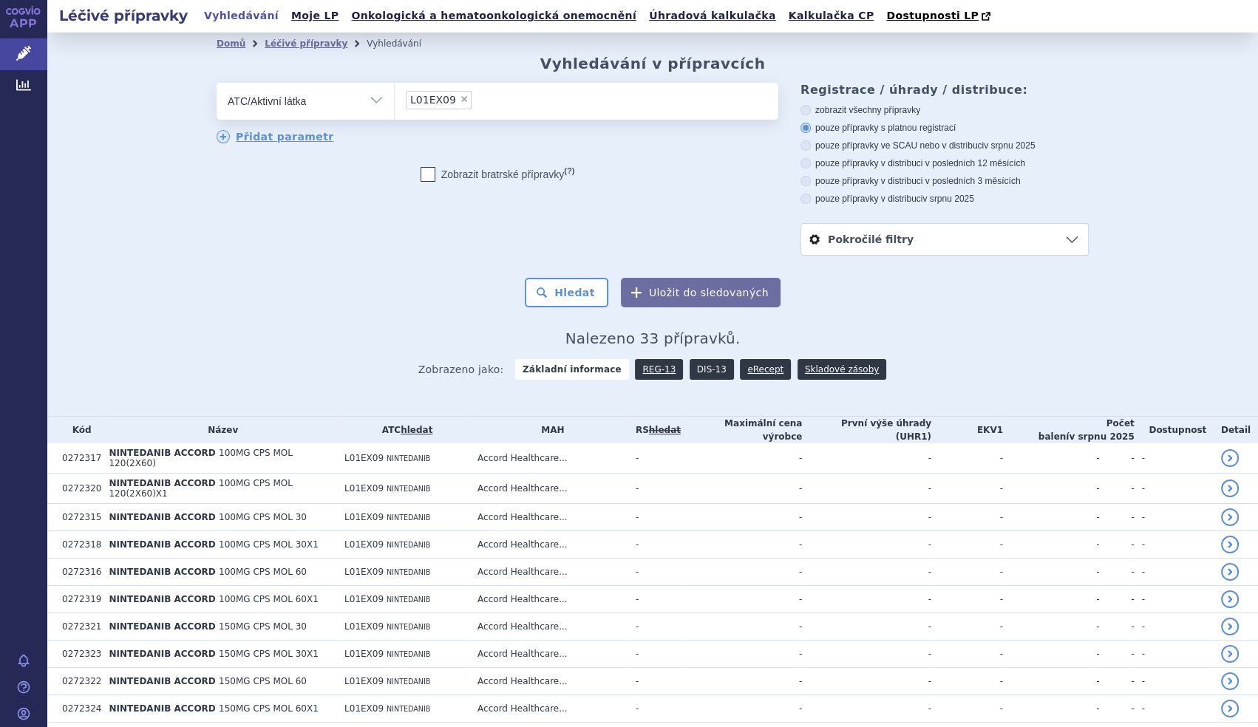
click at [701, 369] on link "DIS-13" at bounding box center [712, 369] width 44 height 21
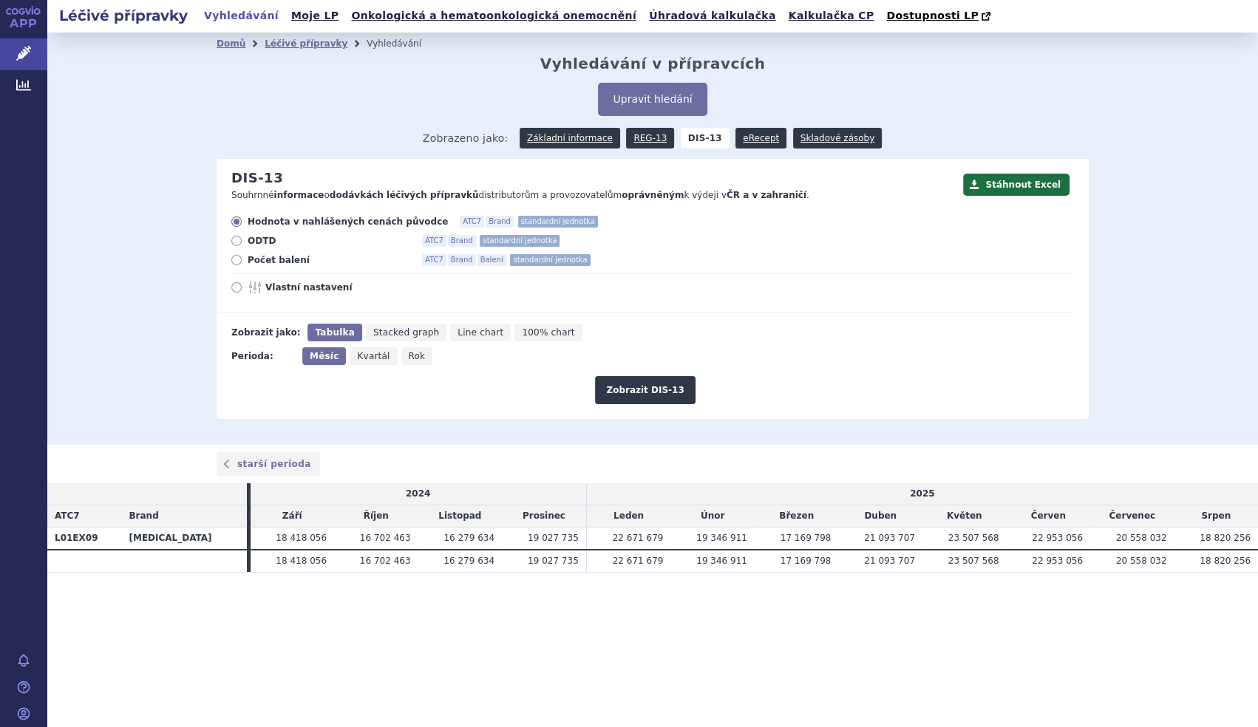
click at [293, 262] on span "Počet balení" at bounding box center [329, 260] width 163 height 12
click at [242, 262] on input "Počet balení ATC7 Brand Balení standardní jednotka" at bounding box center [238, 262] width 10 height 10
radio input "true"
click at [657, 395] on button "Zobrazit DIS-13" at bounding box center [645, 390] width 100 height 28
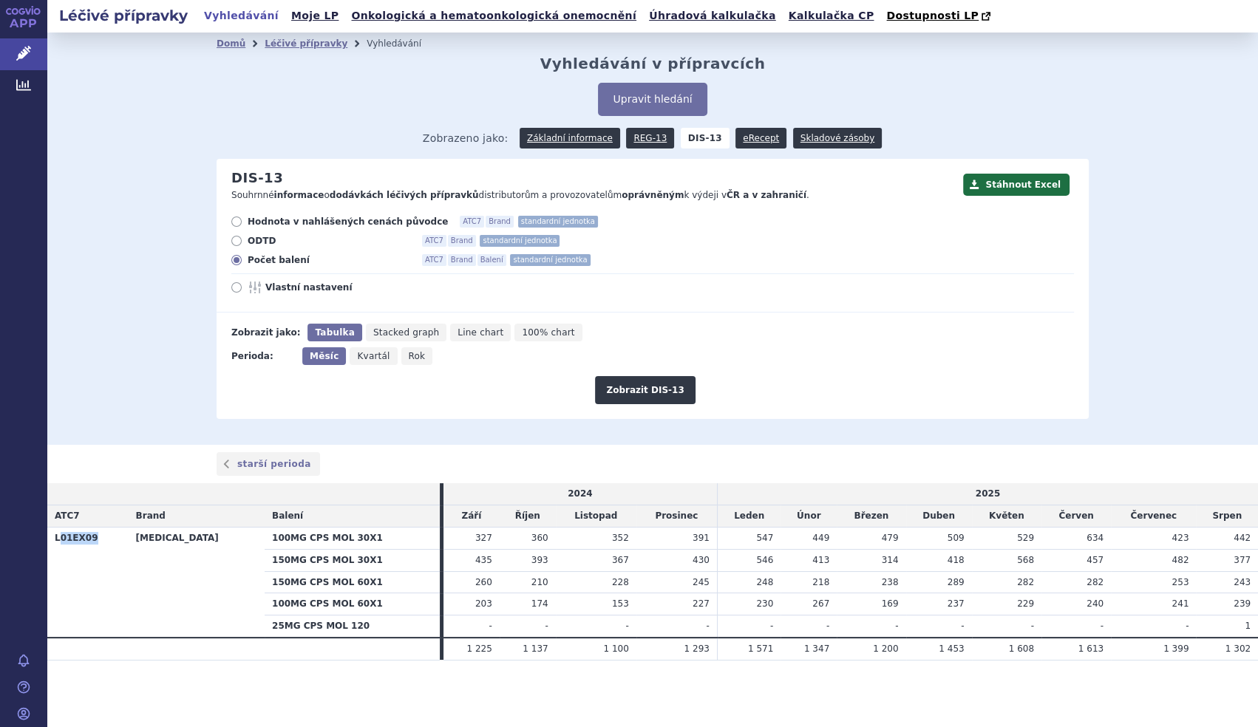
drag, startPoint x: 100, startPoint y: 534, endPoint x: 57, endPoint y: 536, distance: 42.9
click at [57, 536] on th "L01EX09" at bounding box center [87, 582] width 81 height 110
copy th "01EX09"
